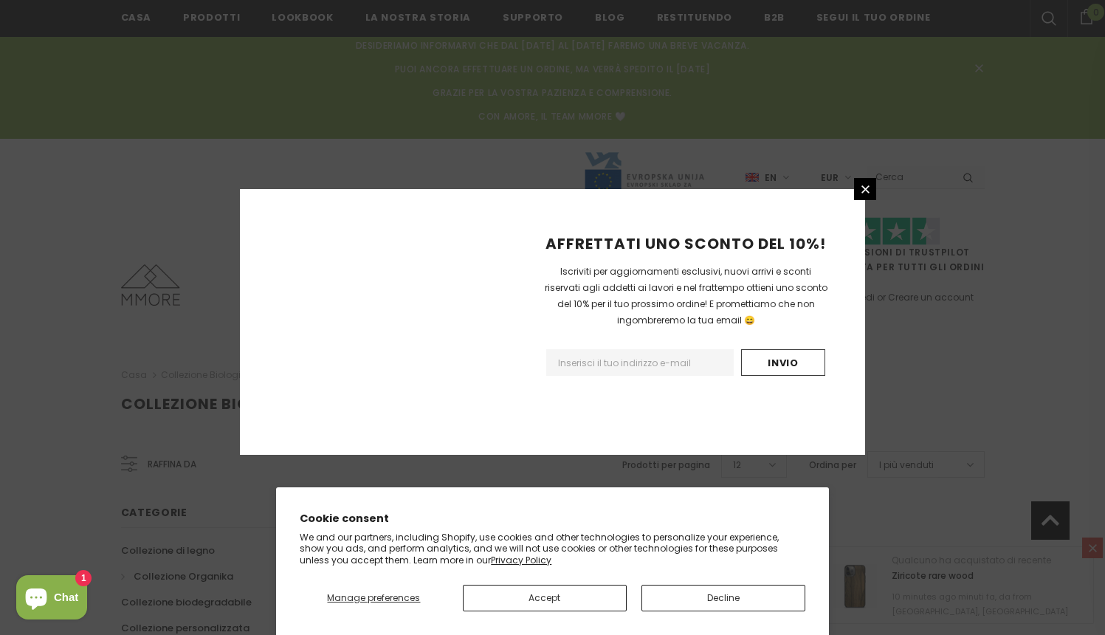
scroll to position [1017, 0]
